Goal: Transaction & Acquisition: Purchase product/service

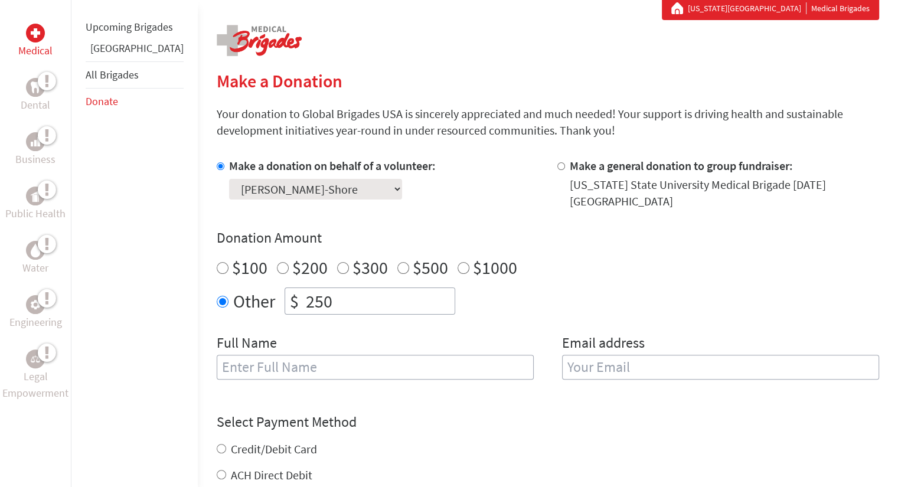
scroll to position [244, 0]
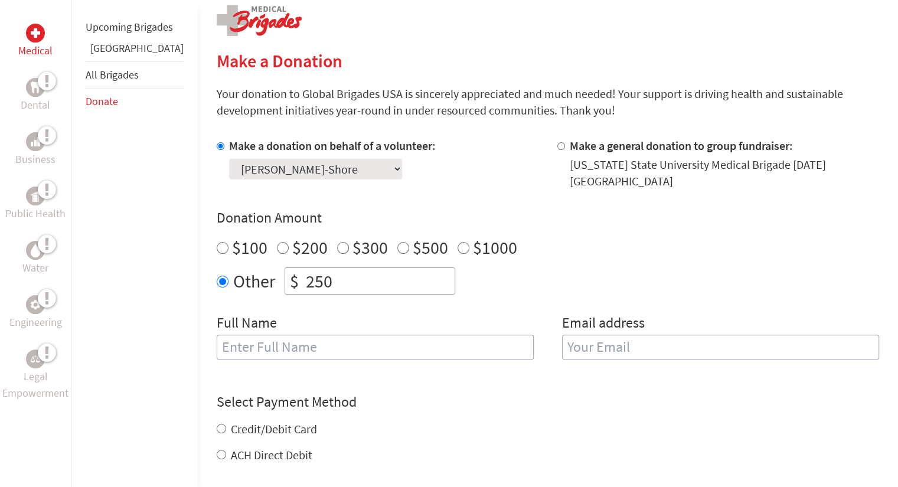
click at [443, 353] on input "text" at bounding box center [375, 347] width 317 height 25
type input "[PERSON_NAME]-Shore"
type input "[PERSON_NAME][DOMAIN_NAME][EMAIL_ADDRESS][DOMAIN_NAME]"
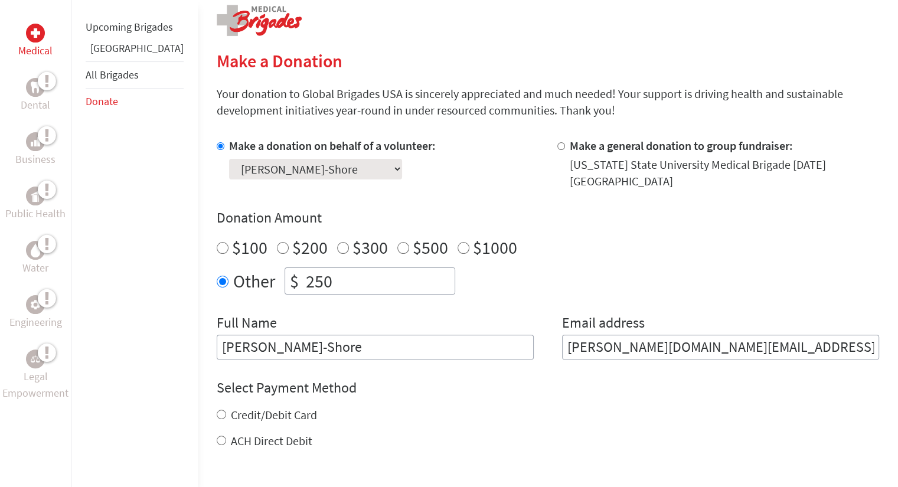
click at [244, 350] on input "[PERSON_NAME]-Shore" at bounding box center [375, 347] width 317 height 25
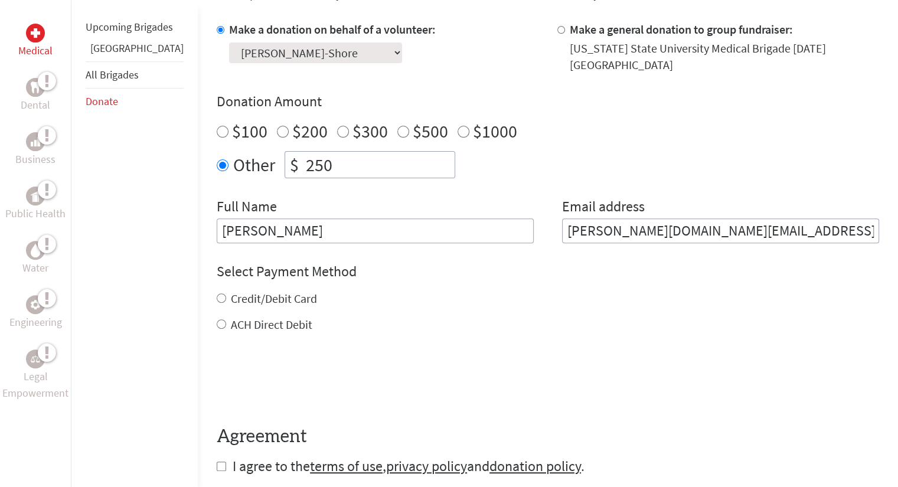
scroll to position [361, 0]
type input "[PERSON_NAME]"
click at [270, 296] on label "Credit/Debit Card" at bounding box center [274, 298] width 86 height 15
click at [226, 296] on input "Credit/Debit Card" at bounding box center [221, 297] width 9 height 9
radio input "true"
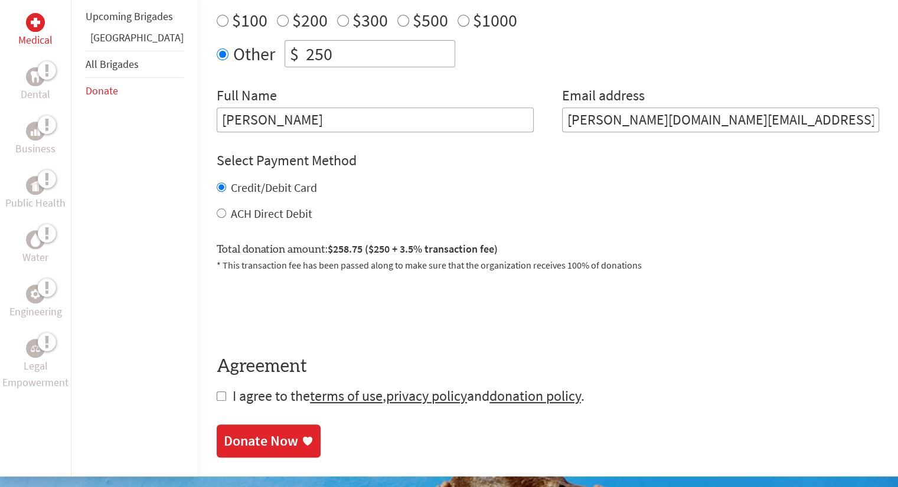
scroll to position [490, 0]
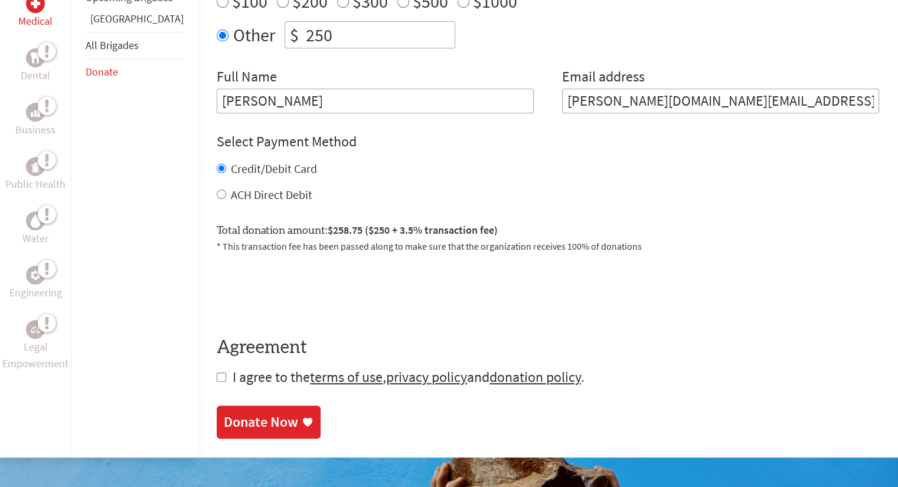
click at [217, 379] on input "checkbox" at bounding box center [221, 377] width 9 height 9
checkbox input "true"
click at [261, 426] on div "Donate Now" at bounding box center [261, 423] width 74 height 19
